Goal: Share content

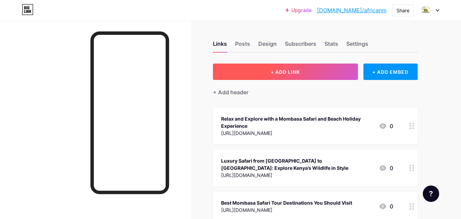
click at [275, 74] on span "+ ADD LINK" at bounding box center [285, 72] width 29 height 6
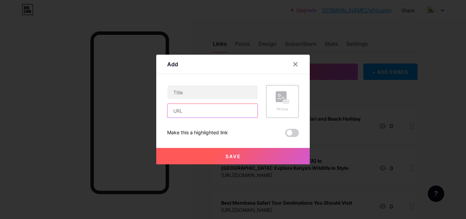
click at [185, 113] on input "text" at bounding box center [213, 111] width 90 height 14
paste input "[URL][DOMAIN_NAME]"
type input "[URL][DOMAIN_NAME]"
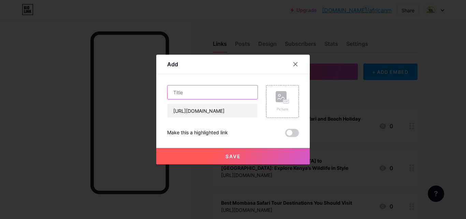
scroll to position [0, 0]
click at [183, 96] on input "text" at bounding box center [213, 92] width 90 height 14
paste input "Kenya Tours and Safaris – Big Five and Beaches"
type input "Kenya Tours and Safaris – Big Five and Beaches"
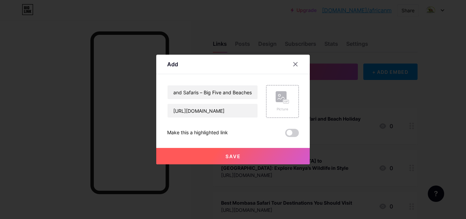
click at [229, 153] on button "Save" at bounding box center [233, 156] width 154 height 16
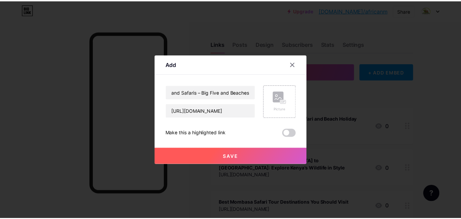
scroll to position [0, 0]
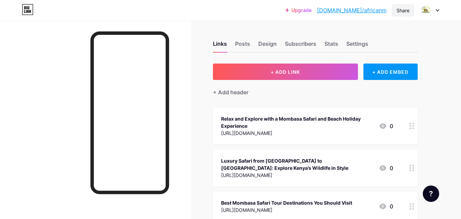
click at [400, 7] on div "Share" at bounding box center [403, 10] width 13 height 7
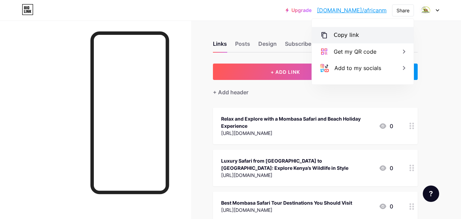
click at [343, 33] on div "Copy link" at bounding box center [346, 35] width 25 height 8
